Goal: Communication & Community: Share content

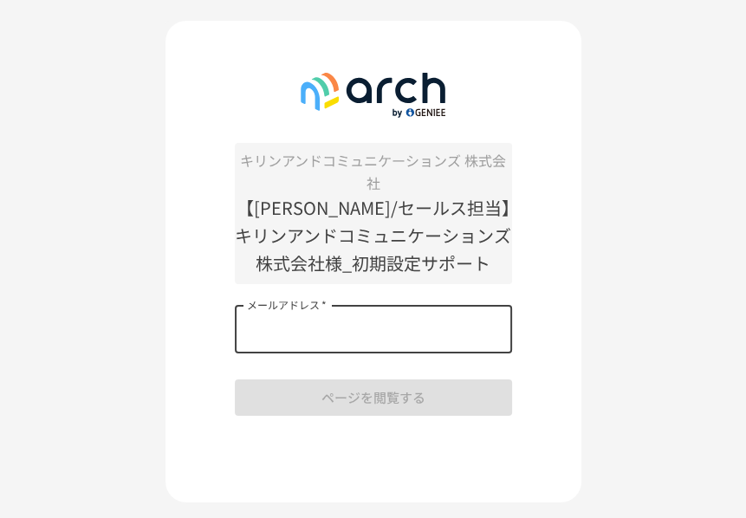
click at [302, 328] on input "メールアドレス   *" at bounding box center [373, 329] width 277 height 49
type input "**********"
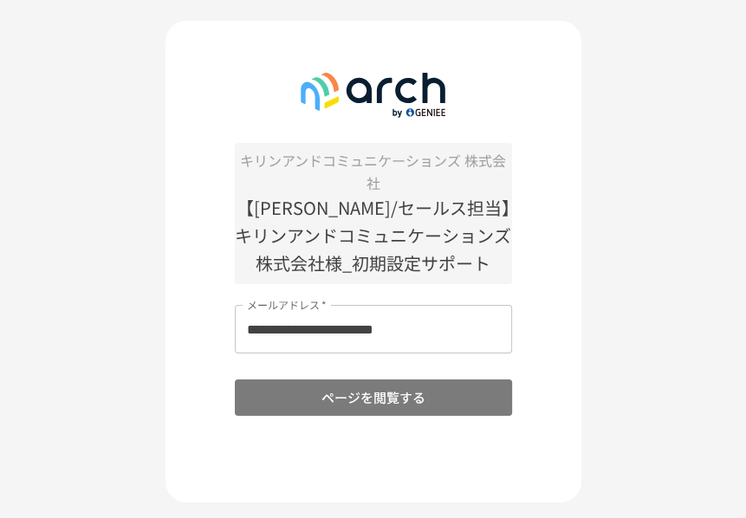
click at [339, 401] on button "ページを閲覧する" at bounding box center [373, 398] width 277 height 36
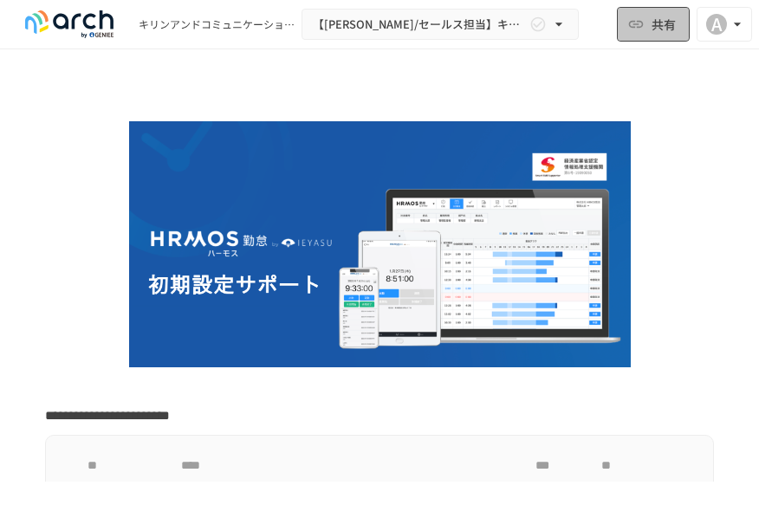
click at [652, 27] on span "共有" at bounding box center [664, 24] width 24 height 19
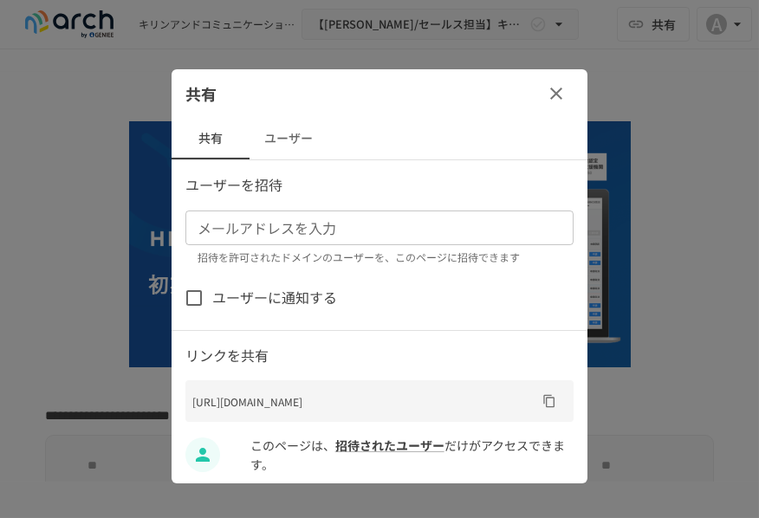
scroll to position [9, 0]
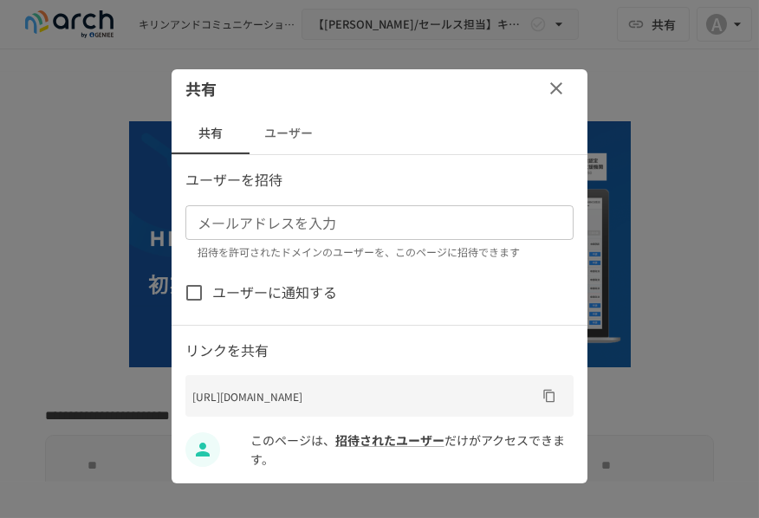
click at [546, 83] on icon "button" at bounding box center [556, 88] width 21 height 21
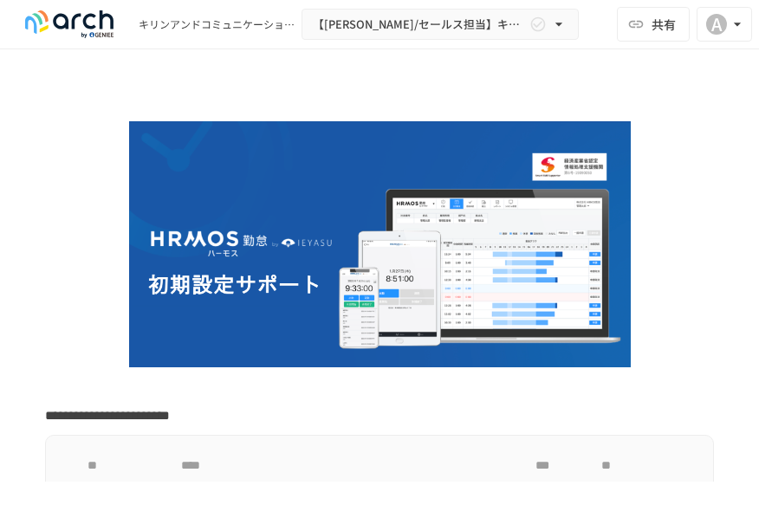
click at [677, 388] on p at bounding box center [379, 386] width 669 height 23
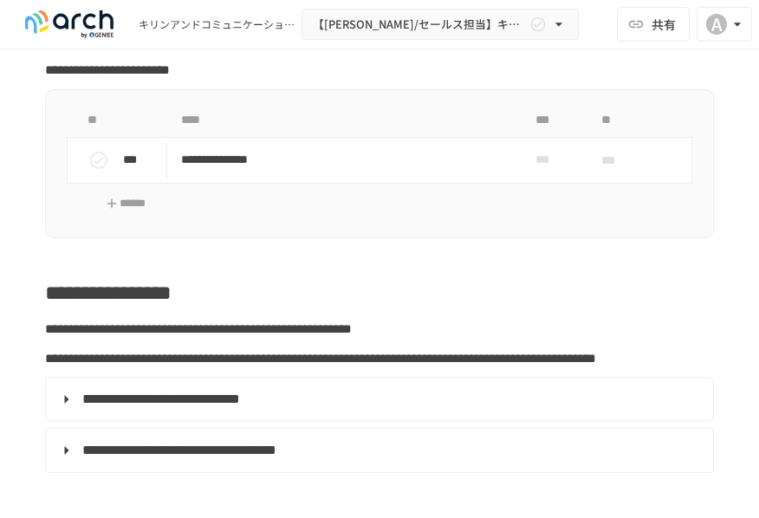
scroll to position [347, 0]
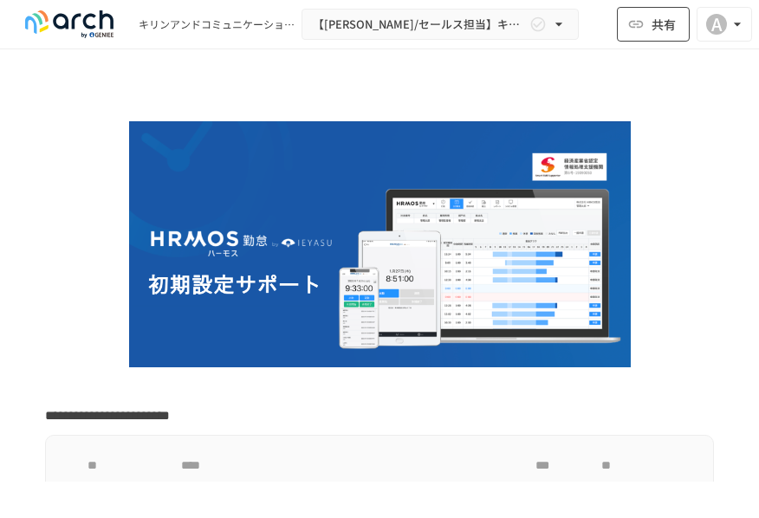
click at [674, 28] on span "共有" at bounding box center [664, 24] width 24 height 19
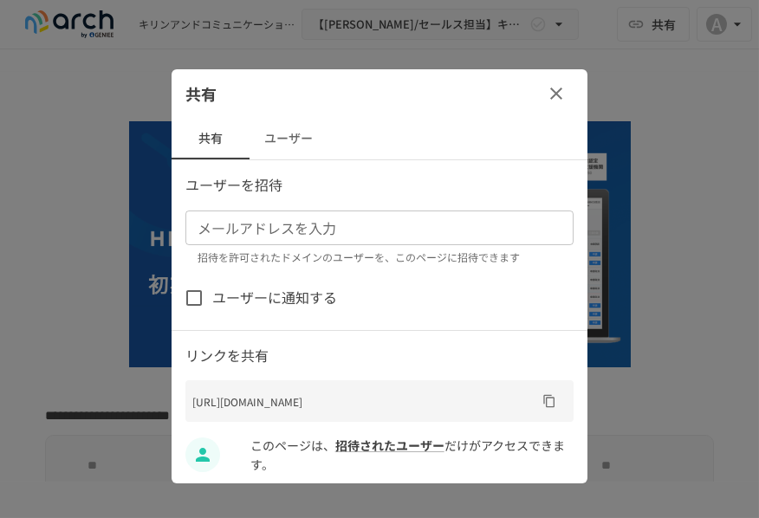
click at [282, 146] on button "ユーザー" at bounding box center [289, 139] width 78 height 42
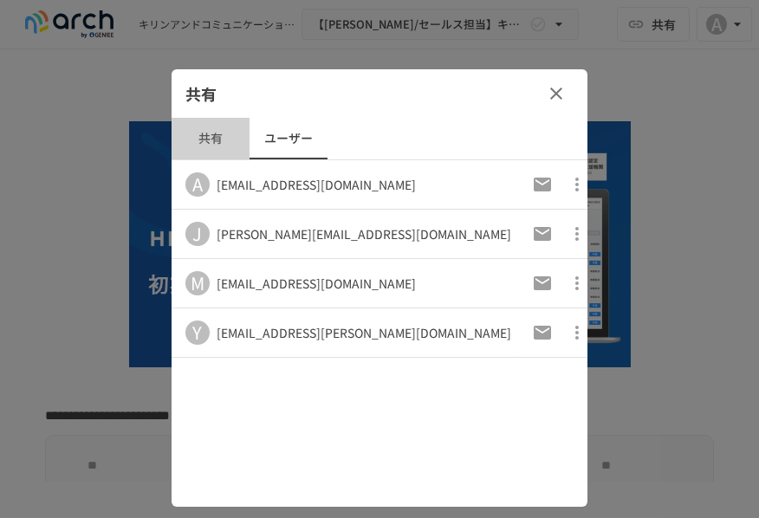
click at [205, 145] on button "共有" at bounding box center [211, 139] width 78 height 42
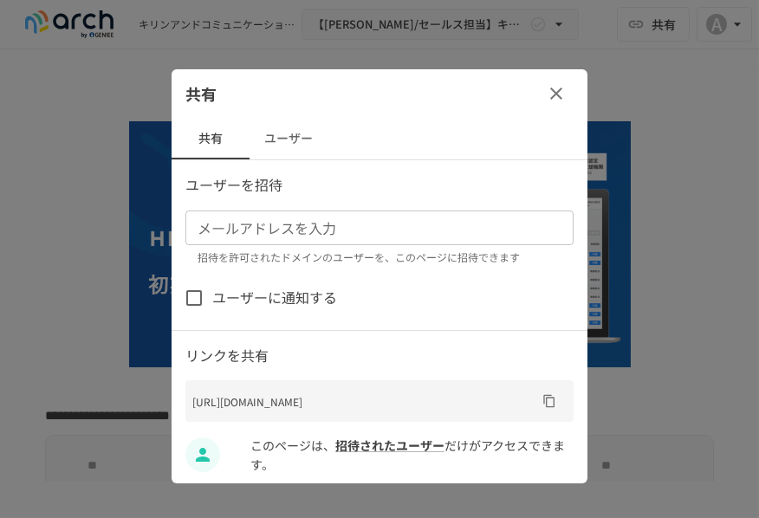
click at [269, 144] on button "ユーザー" at bounding box center [289, 139] width 78 height 42
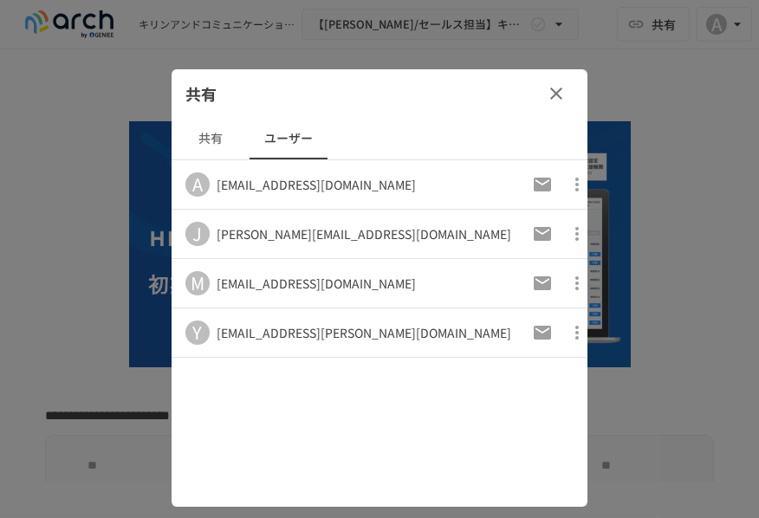
click at [556, 96] on icon "button" at bounding box center [556, 93] width 21 height 21
